Goal: Task Accomplishment & Management: Manage account settings

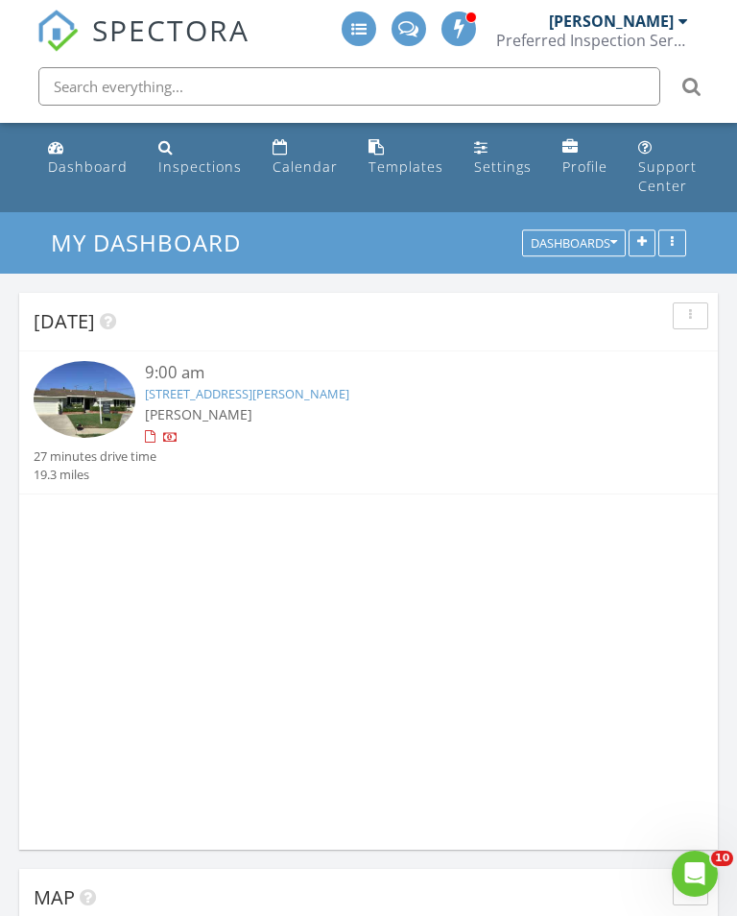
click at [284, 390] on link "1522 Kenneth Dr, Santa Ana, CA 92705" at bounding box center [247, 393] width 204 height 17
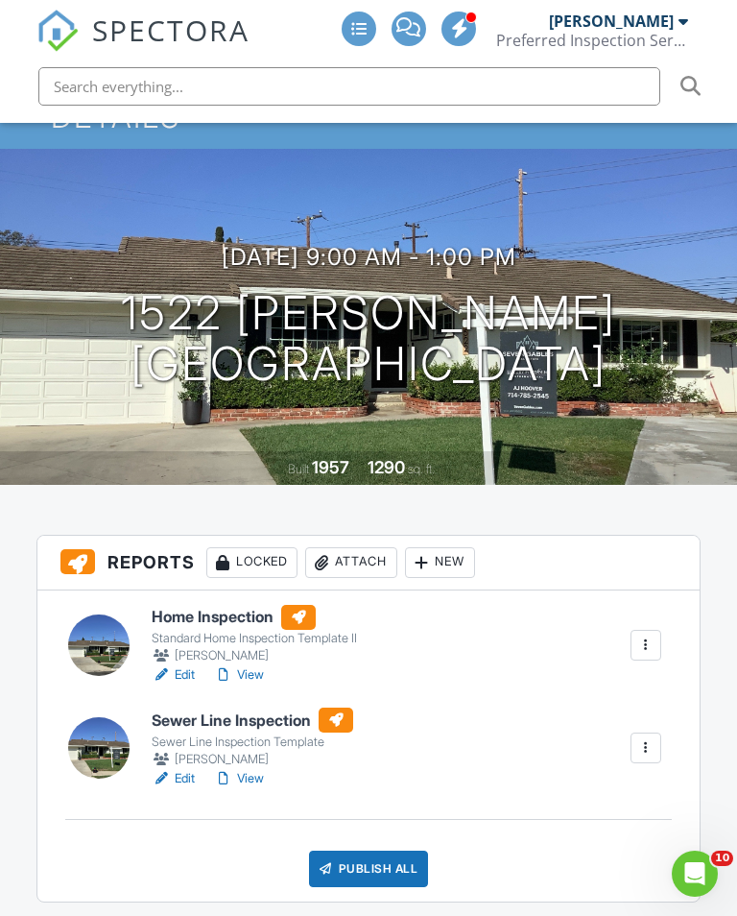
click at [174, 787] on link "Edit" at bounding box center [173, 778] width 43 height 19
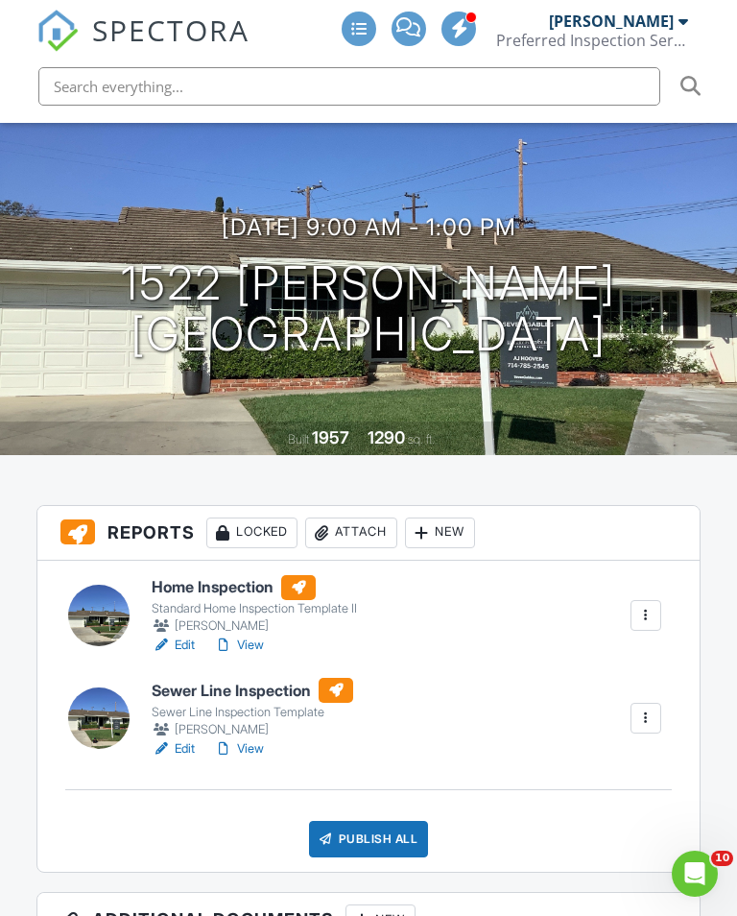
click at [637, 728] on div at bounding box center [645, 717] width 19 height 19
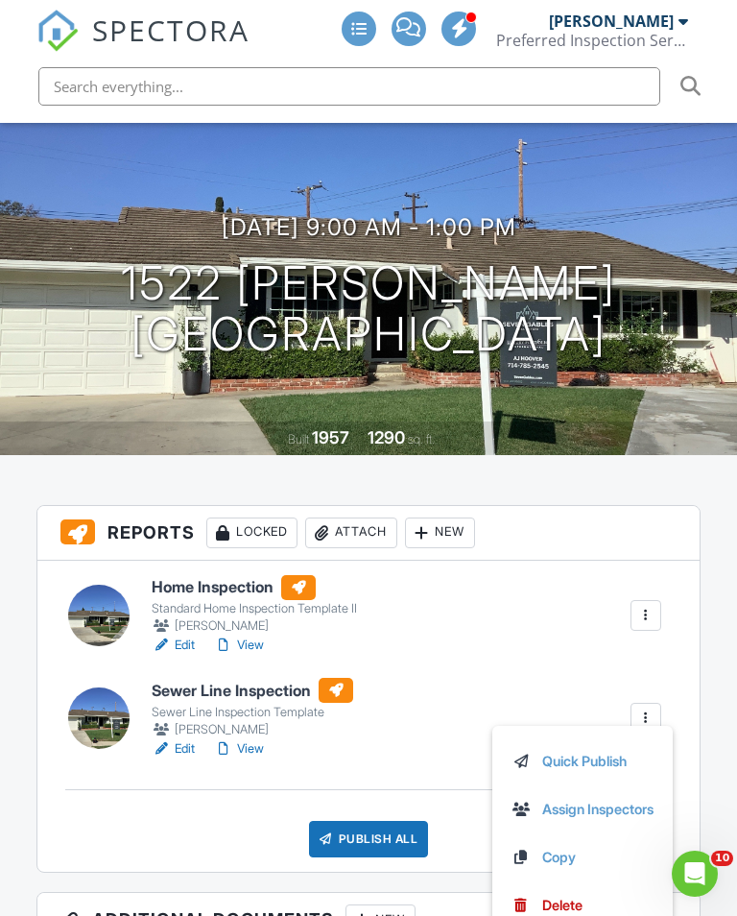
click at [509, 676] on div "Home Inspection Standard Home Inspection Template II [PERSON_NAME] Edit View Qu…" at bounding box center [367, 716] width 661 height 311
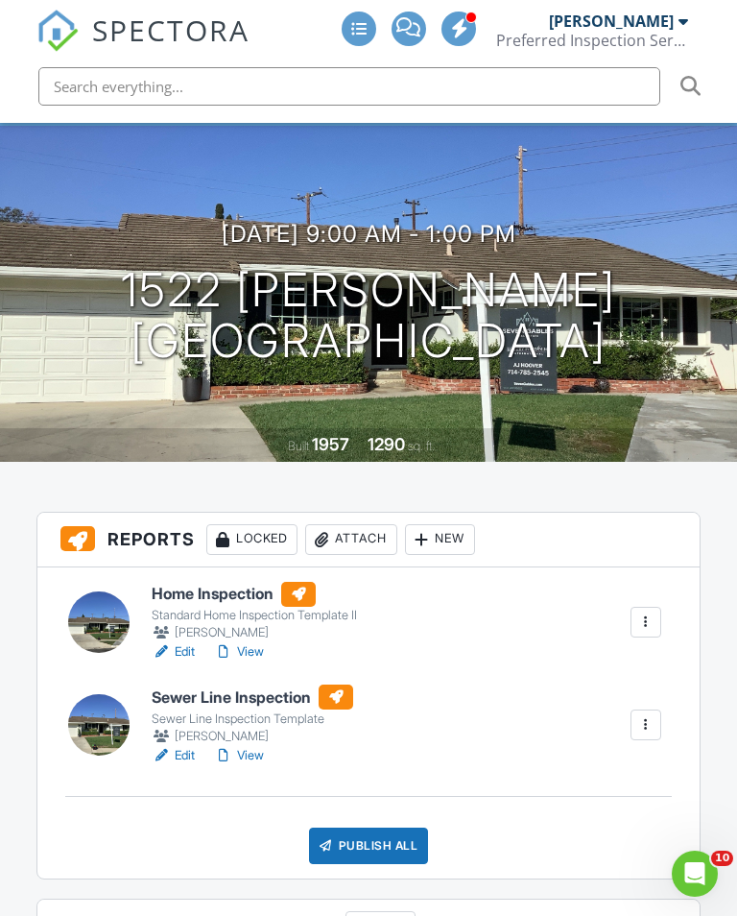
scroll to position [165, 0]
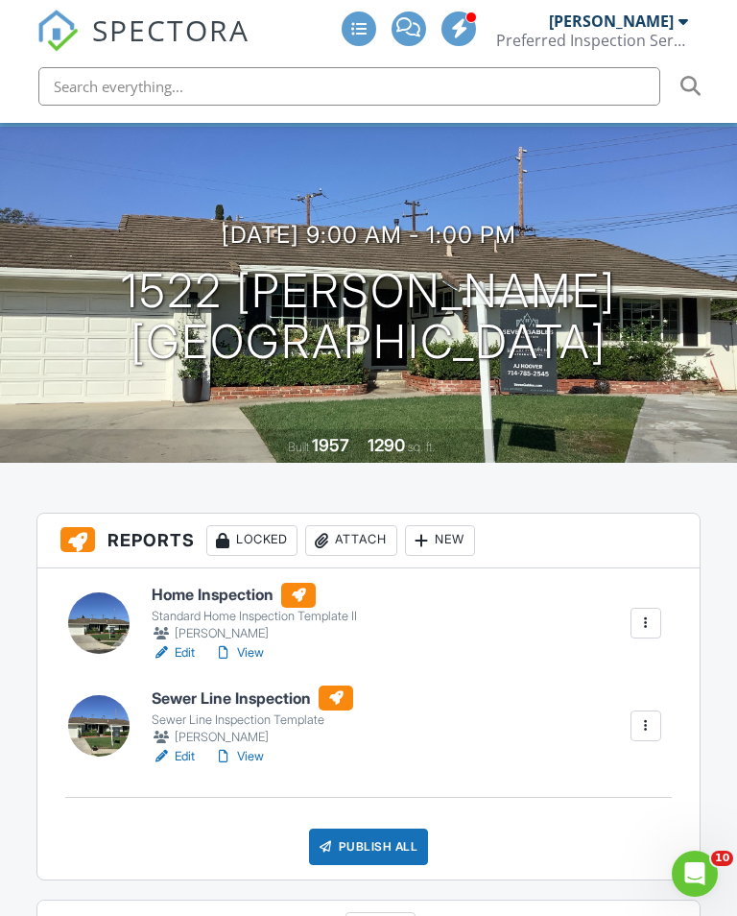
click at [244, 662] on link "View" at bounding box center [239, 652] width 50 height 19
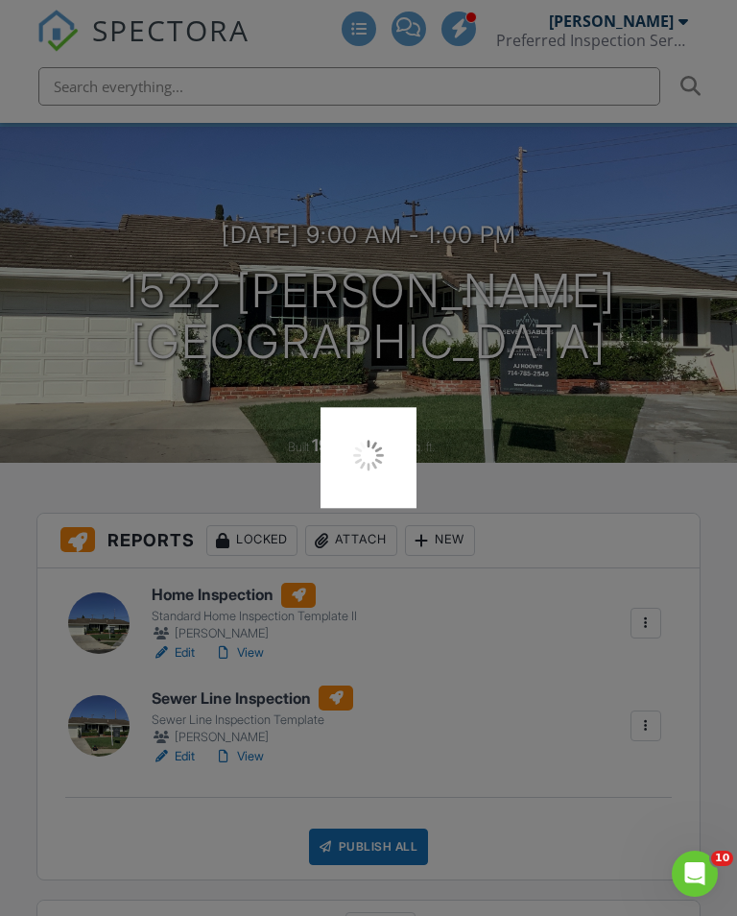
scroll to position [195, 0]
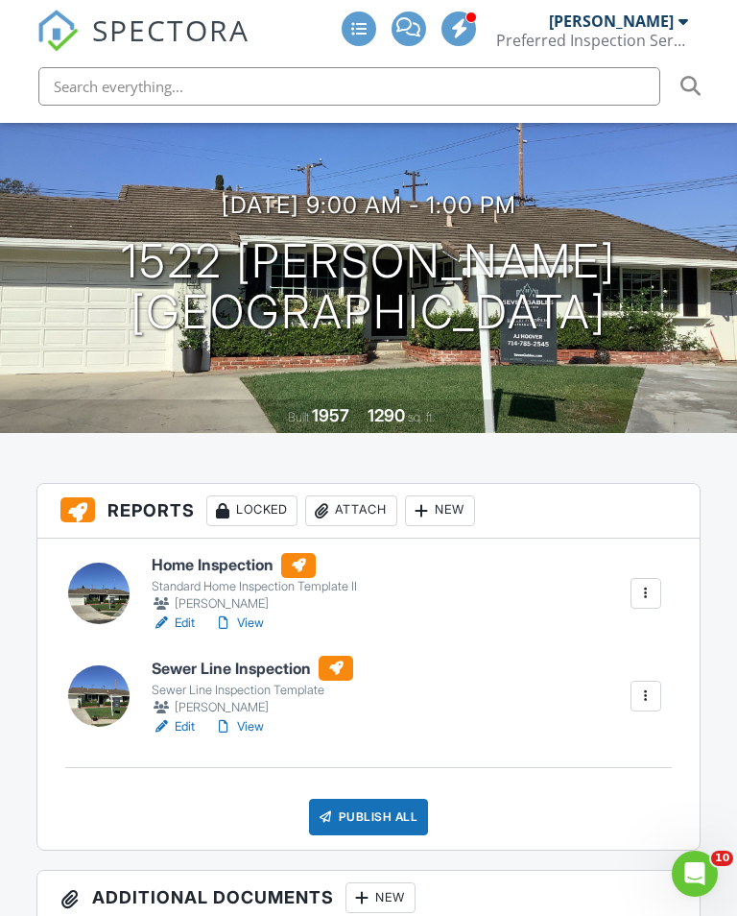
click at [233, 633] on div at bounding box center [223, 622] width 19 height 19
click at [170, 736] on div at bounding box center [161, 726] width 19 height 19
click at [645, 705] on div at bounding box center [645, 695] width 19 height 19
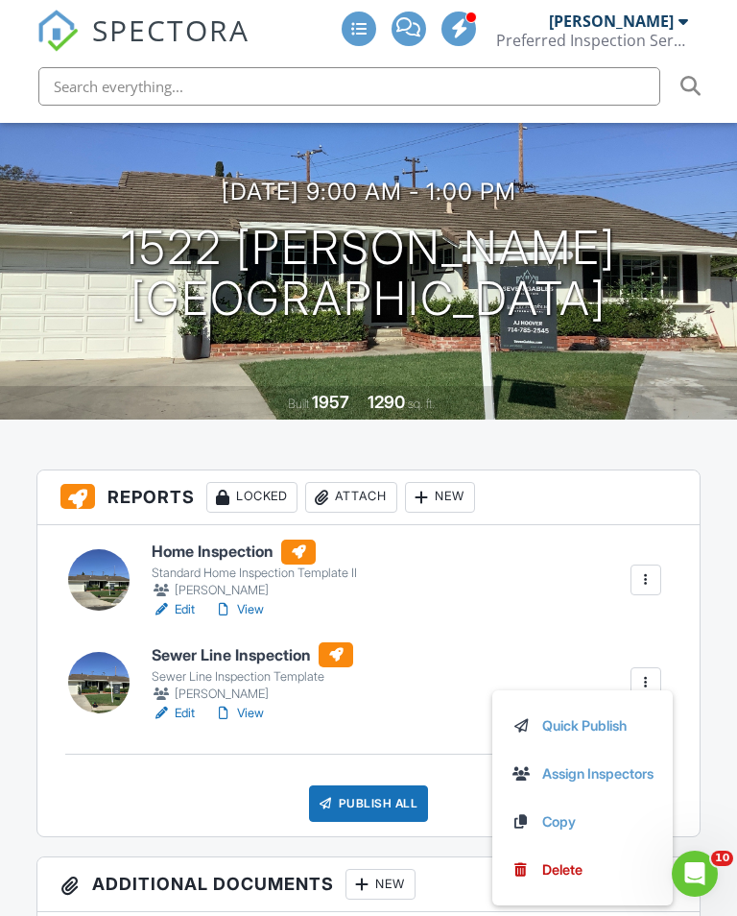
scroll to position [258, 0]
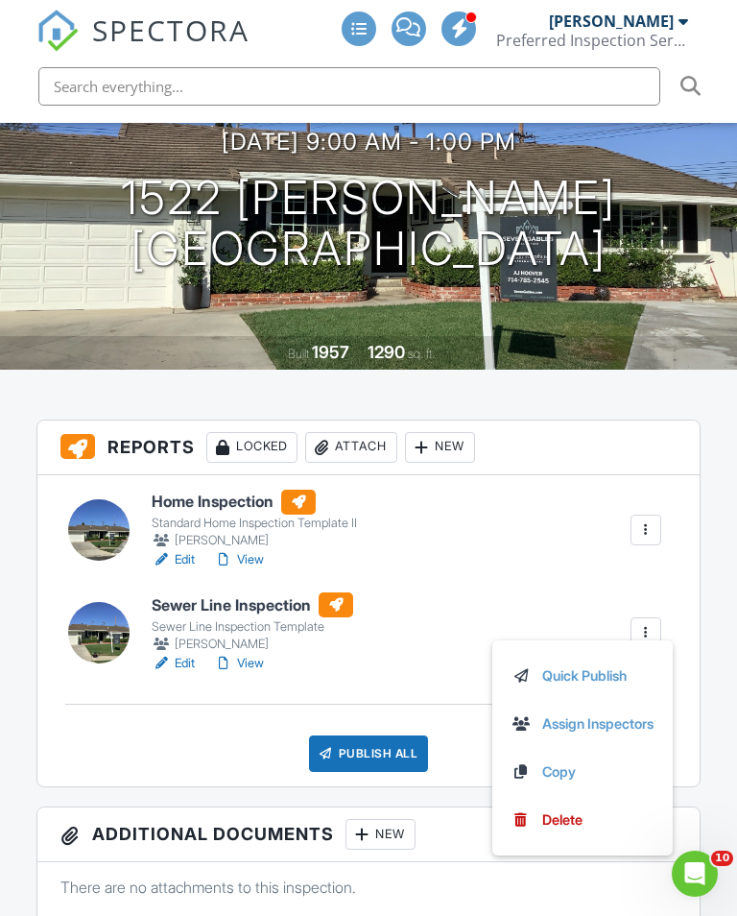
click at [580, 830] on link "Delete" at bounding box center [583, 819] width 142 height 21
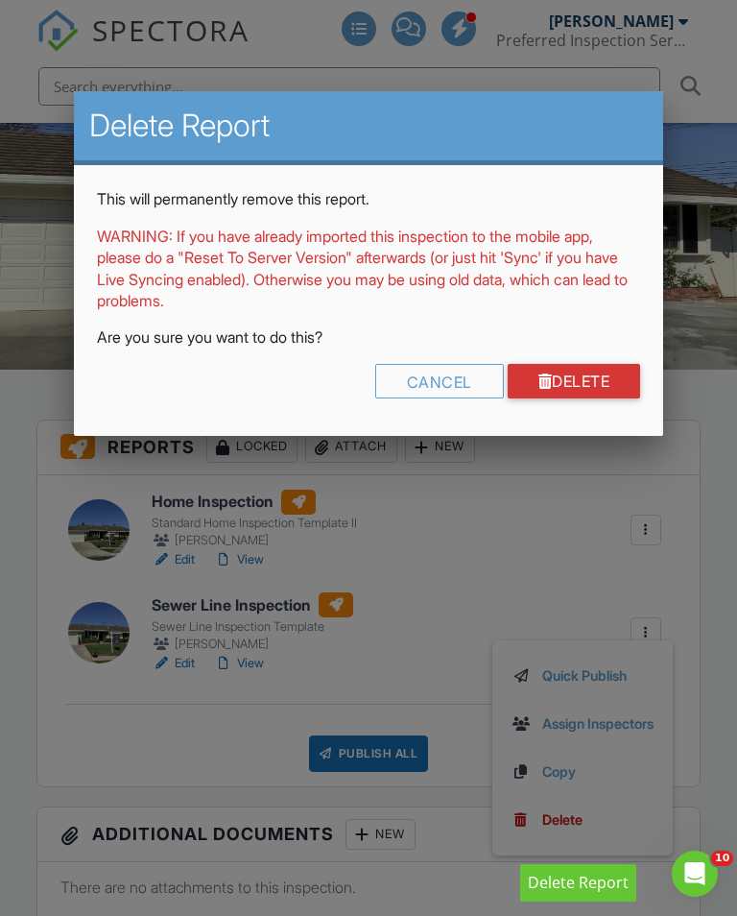
click at [618, 384] on link "Delete" at bounding box center [574, 381] width 133 height 35
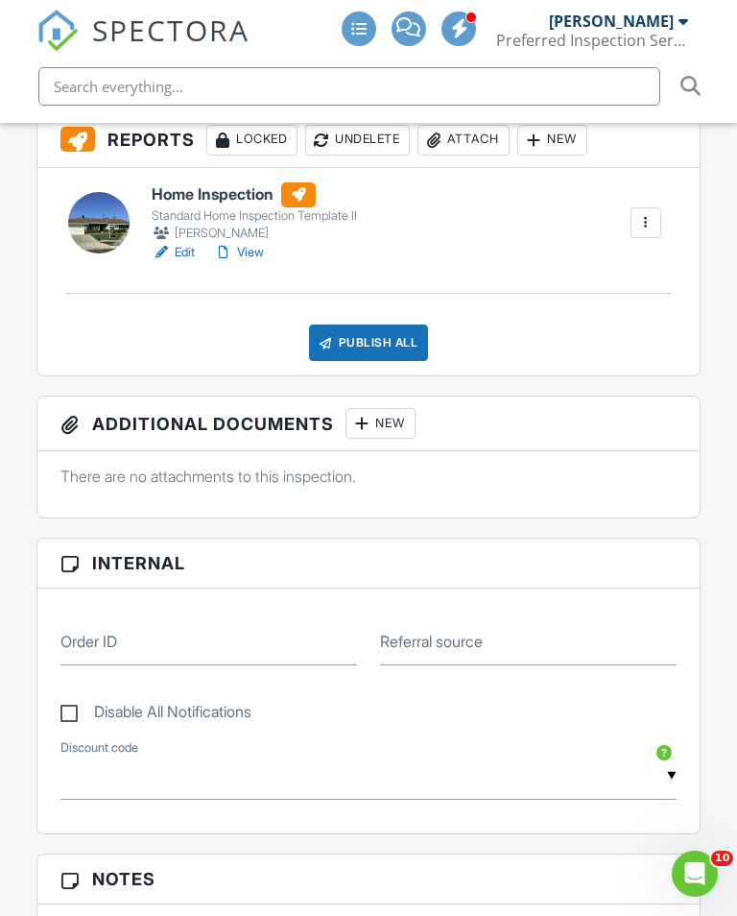
scroll to position [595, 0]
